Goal: Task Accomplishment & Management: Complete application form

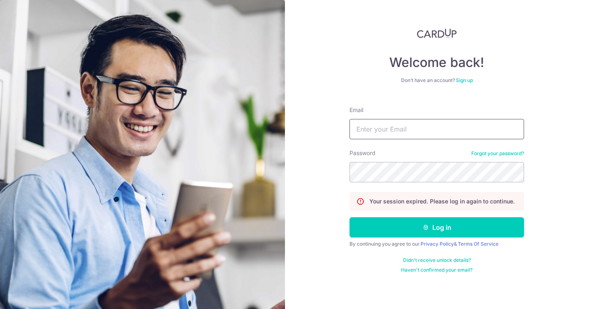
click at [402, 130] on input "Email" at bounding box center [436, 129] width 174 height 20
type input "[EMAIL_ADDRESS][DOMAIN_NAME]"
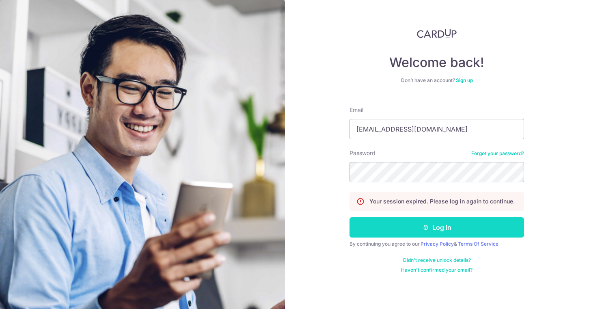
click at [432, 231] on button "Log in" at bounding box center [436, 227] width 174 height 20
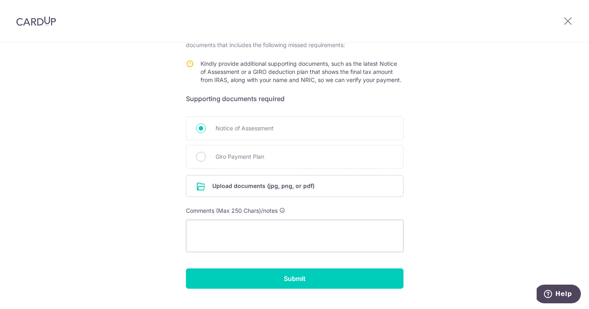
scroll to position [150, 0]
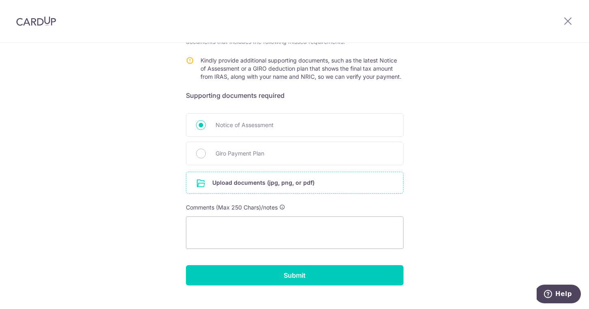
click at [287, 182] on input "file" at bounding box center [294, 182] width 217 height 21
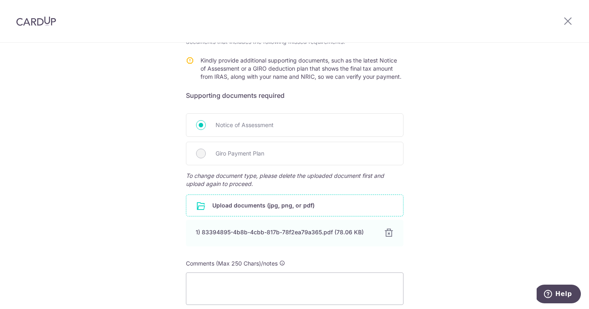
scroll to position [221, 0]
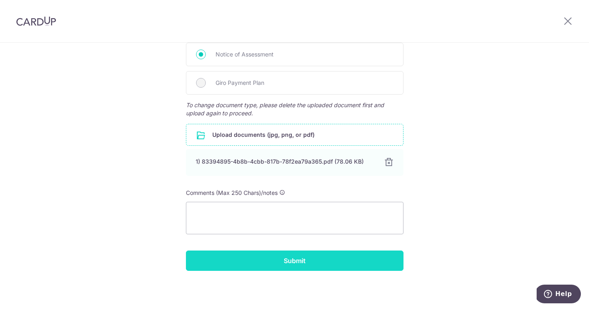
click at [374, 270] on input "Submit" at bounding box center [294, 260] width 217 height 20
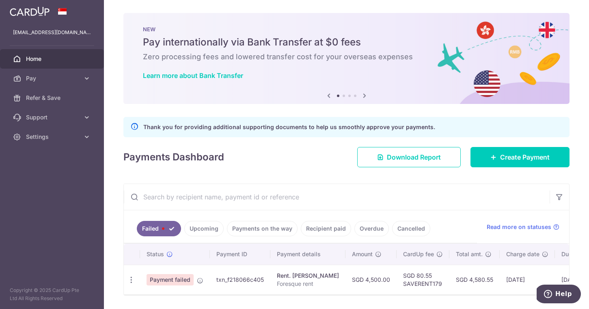
click at [211, 228] on link "Upcoming" at bounding box center [203, 228] width 39 height 15
